Goal: Task Accomplishment & Management: Manage account settings

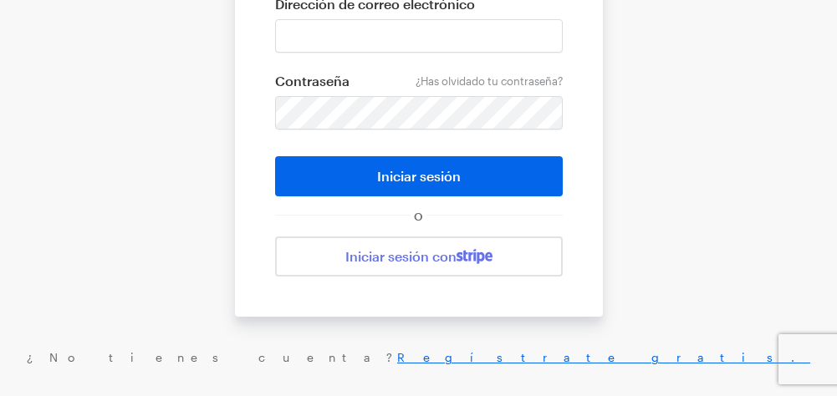
scroll to position [261, 0]
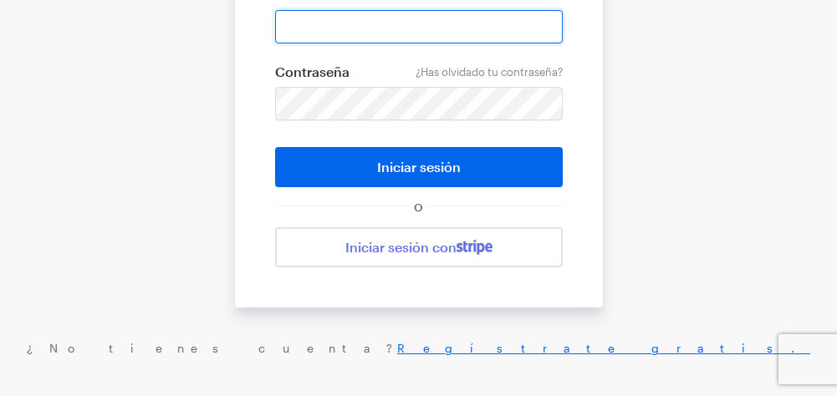
type input "udileynireyes@gmail.com"
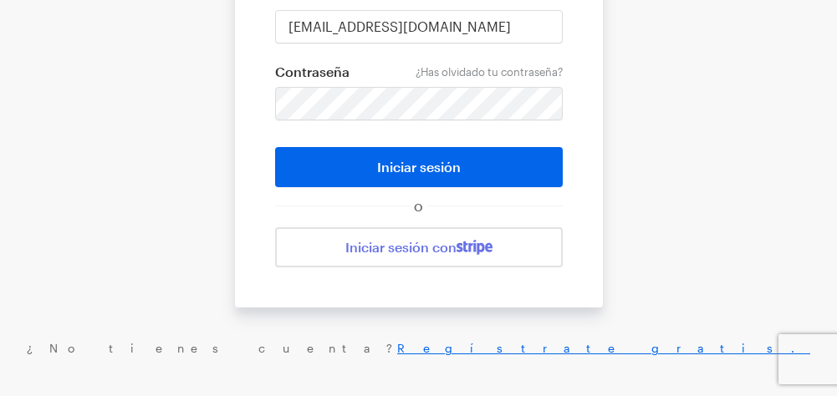
click at [524, 162] on button "Iniciar sesión" at bounding box center [419, 167] width 288 height 40
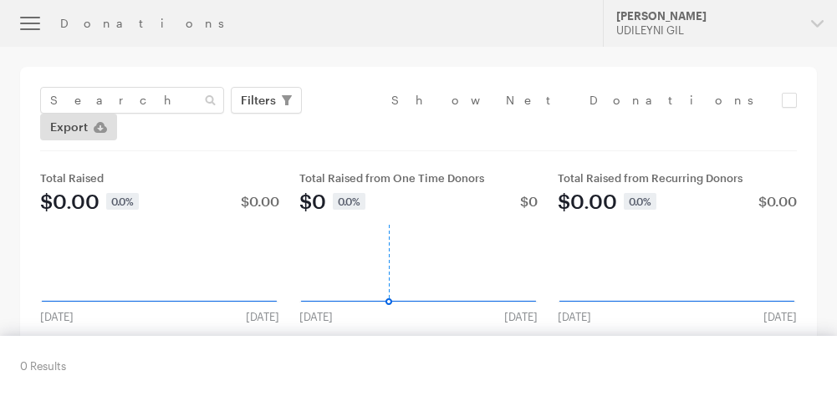
click at [43, 21] on button "button" at bounding box center [30, 23] width 60 height 47
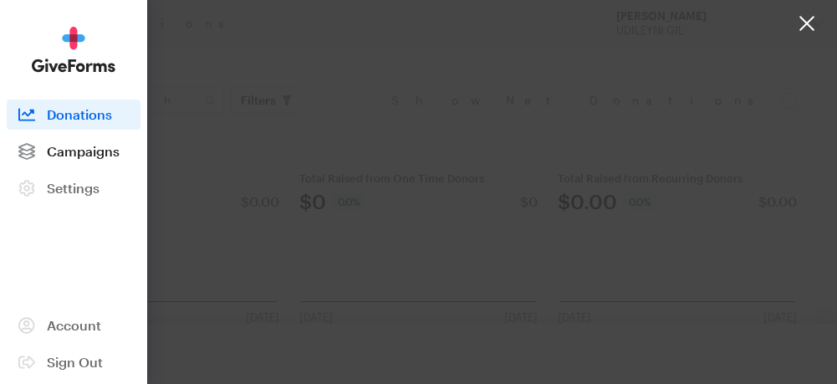
click at [100, 149] on span "Campaigns" at bounding box center [83, 151] width 73 height 16
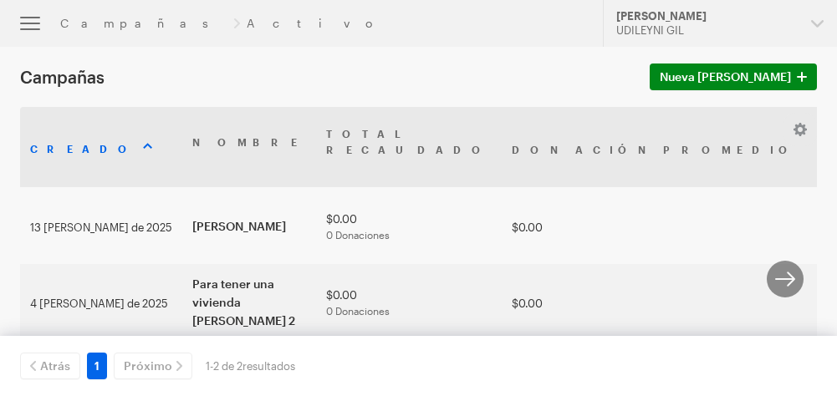
click at [160, 17] on div "Campañas Activo" at bounding box center [321, 23] width 523 height 13
click at [152, 25] on div "Campañas Activo" at bounding box center [321, 23] width 523 height 13
click at [99, 23] on font "Campañas" at bounding box center [143, 23] width 166 height 14
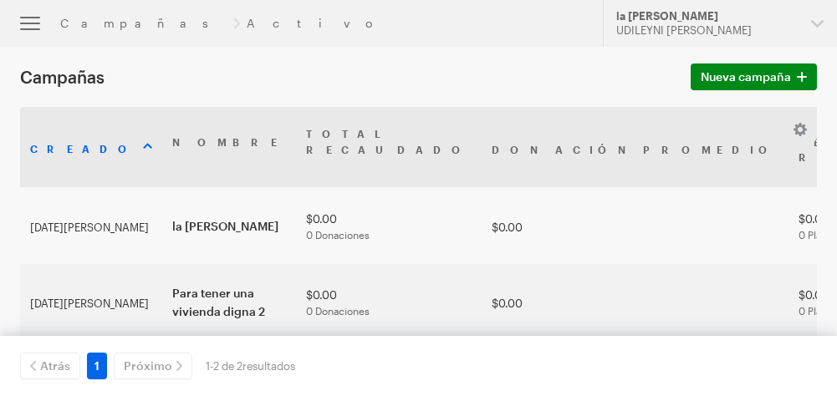
click at [154, 23] on div "Campañas Activo" at bounding box center [321, 23] width 523 height 13
click at [110, 18] on font "Campañas" at bounding box center [143, 23] width 166 height 14
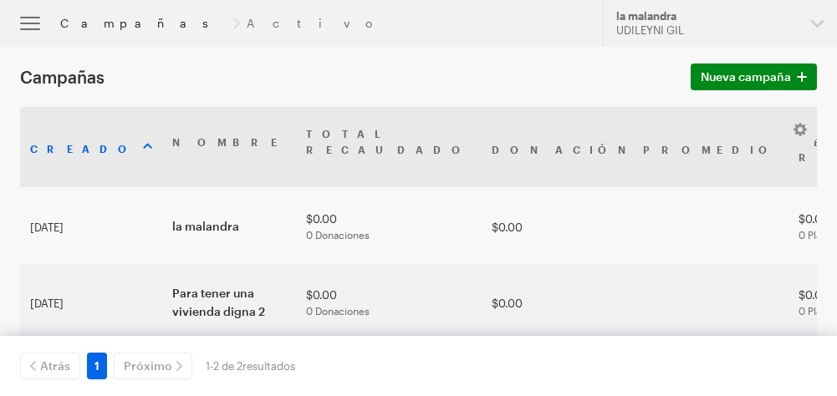
click at [106, 21] on font "Campañas" at bounding box center [143, 23] width 166 height 14
click at [64, 233] on font "13 de agosto de 2025" at bounding box center [46, 226] width 33 height 13
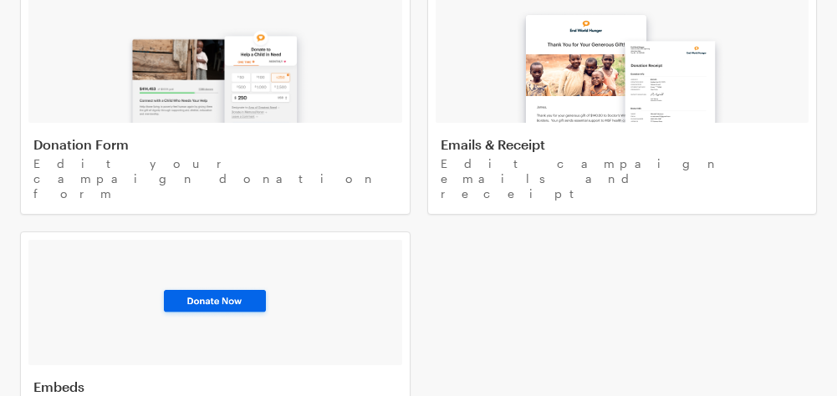
scroll to position [115, 0]
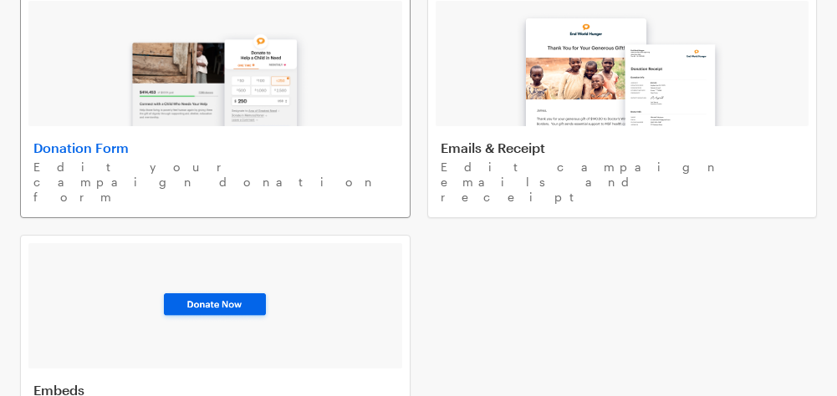
click at [132, 140] on h4 "Donation Form" at bounding box center [215, 148] width 364 height 17
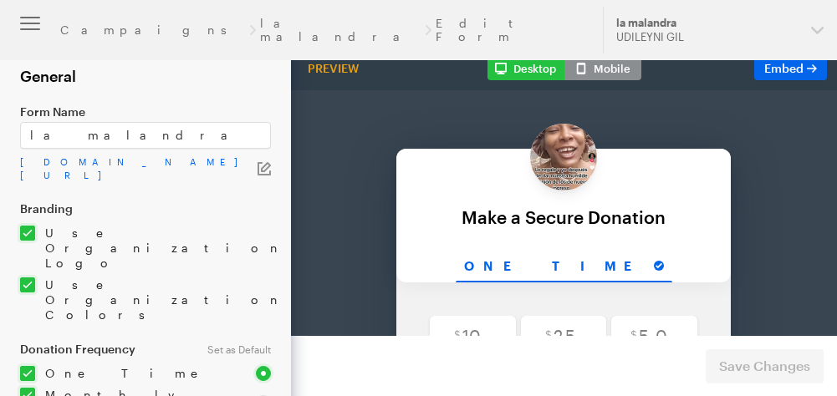
click at [235, 23] on div "Campaigns [PERSON_NAME] Edit Form" at bounding box center [321, 30] width 523 height 27
click at [260, 28] on link "la malandra" at bounding box center [340, 30] width 161 height 27
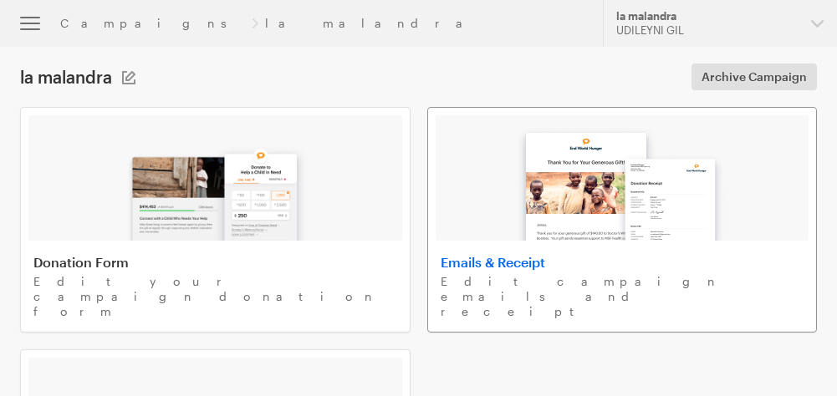
click at [546, 263] on h4 "Emails & Receipt" at bounding box center [623, 262] width 364 height 17
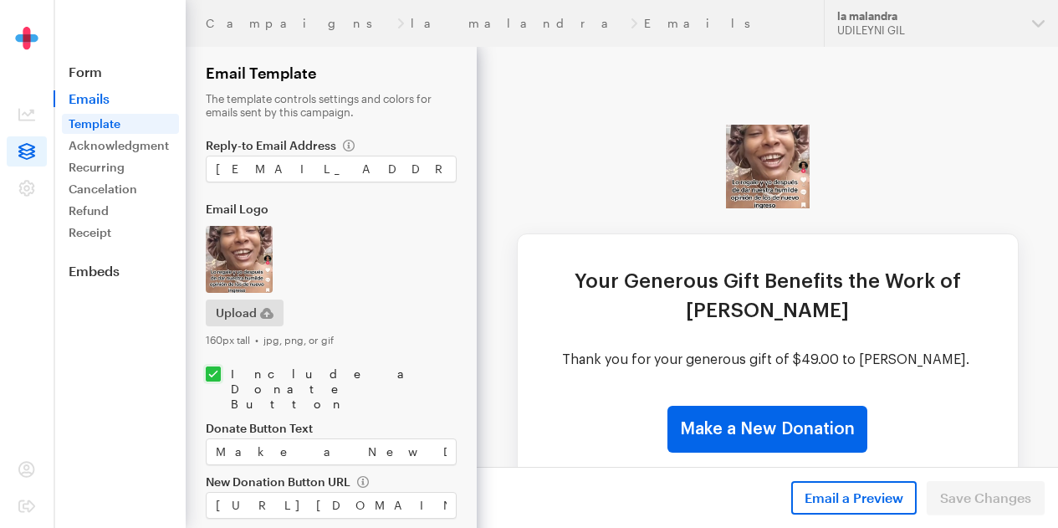
scroll to position [51, 0]
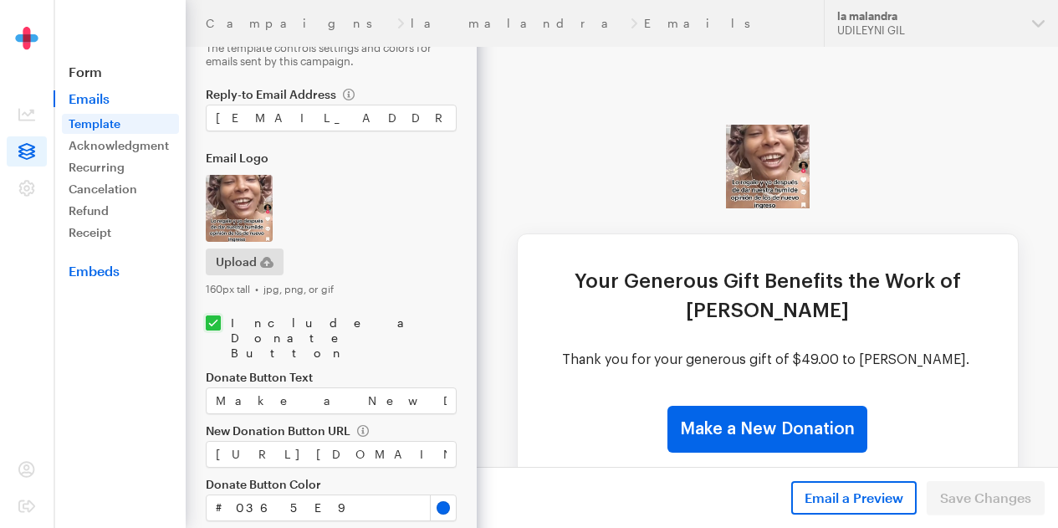
click at [92, 268] on link "Embeds" at bounding box center [120, 271] width 132 height 17
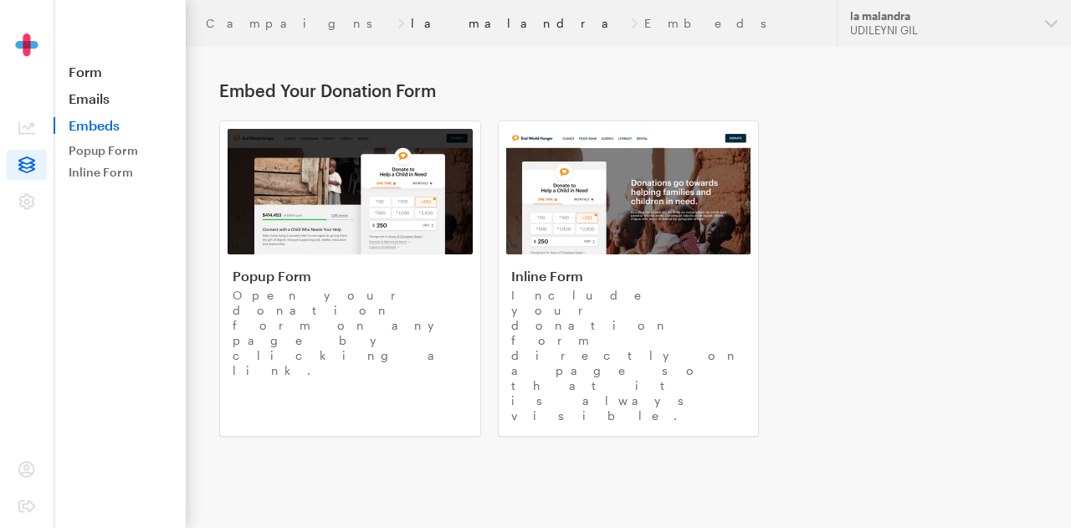
click at [411, 18] on link "la malandra" at bounding box center [517, 23] width 213 height 13
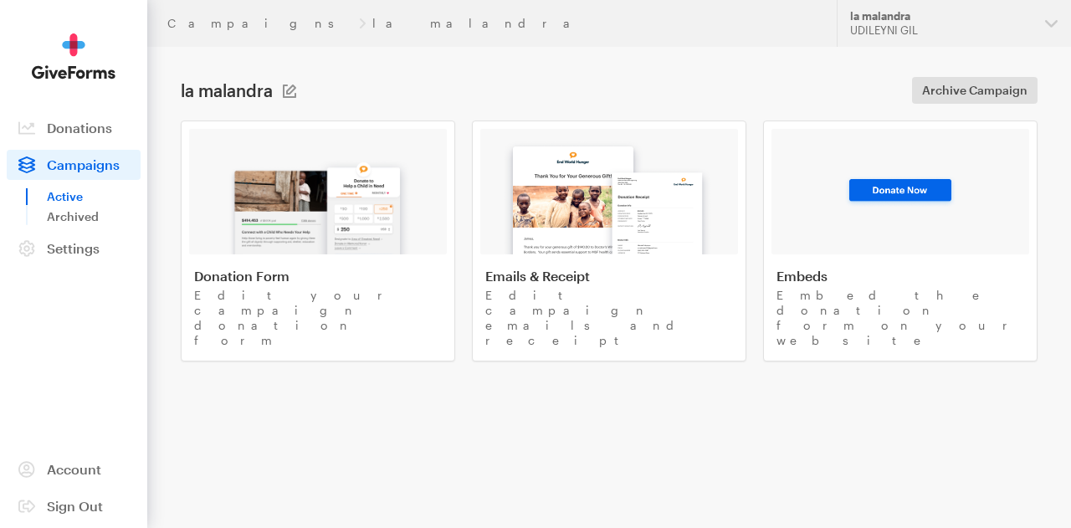
click at [289, 95] on button at bounding box center [289, 90] width 13 height 13
click at [560, 407] on main "[PERSON_NAME] Campaign Name [PERSON_NAME] Save Cancel Archive Campaign Donation…" at bounding box center [535, 252] width 1071 height 410
